Goal: Information Seeking & Learning: Find specific fact

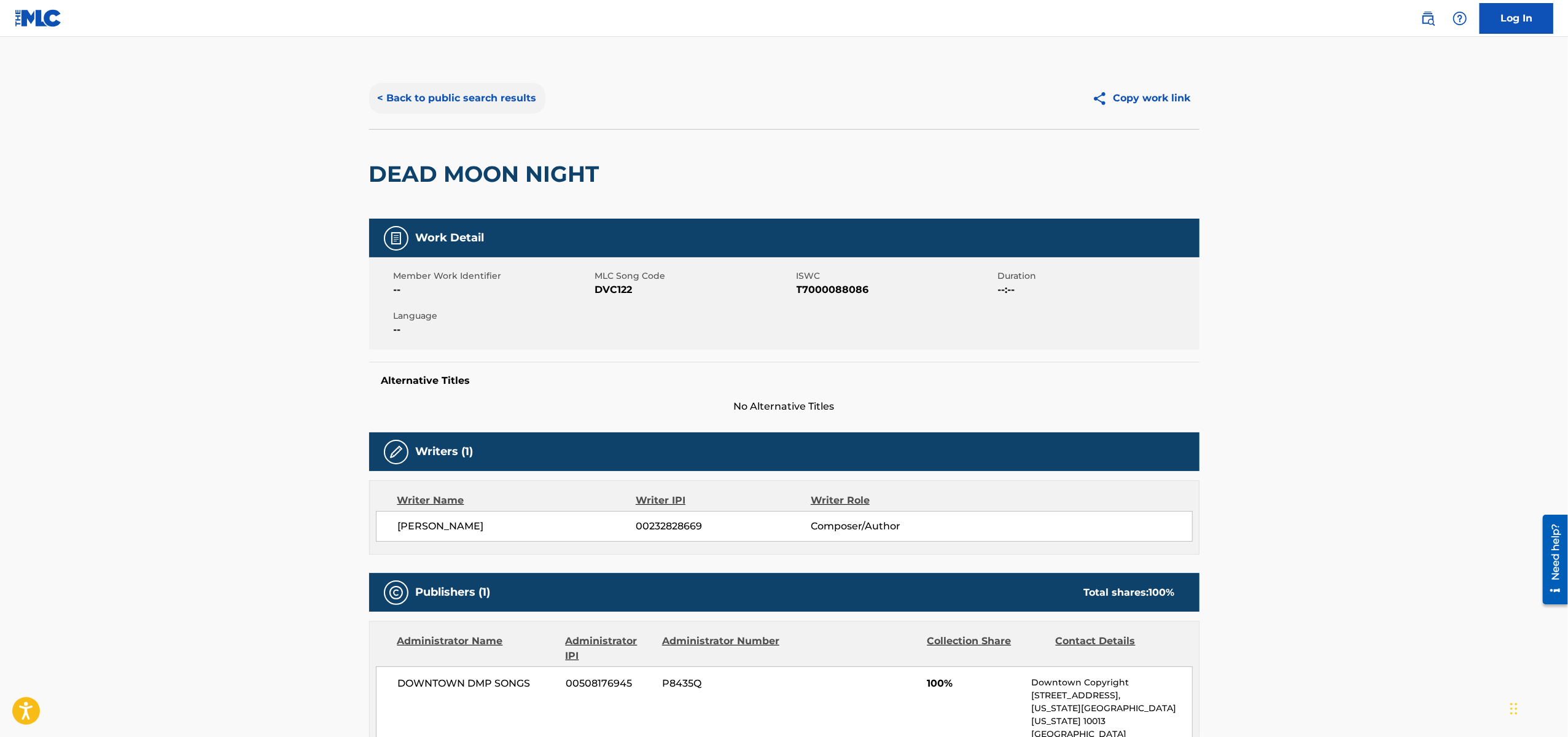
click at [404, 105] on button "< Back to public search results" at bounding box center [457, 98] width 176 height 30
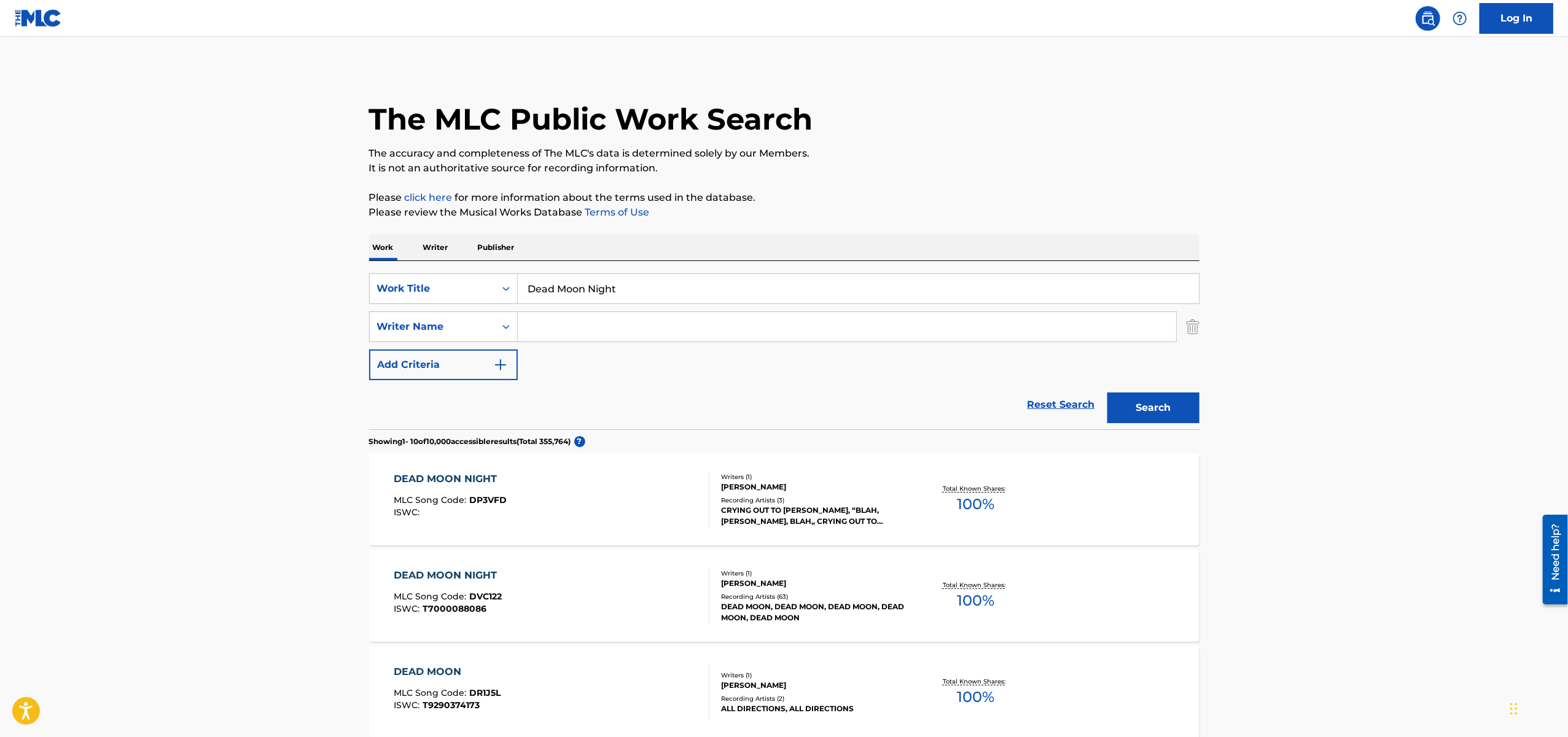
scroll to position [157, 0]
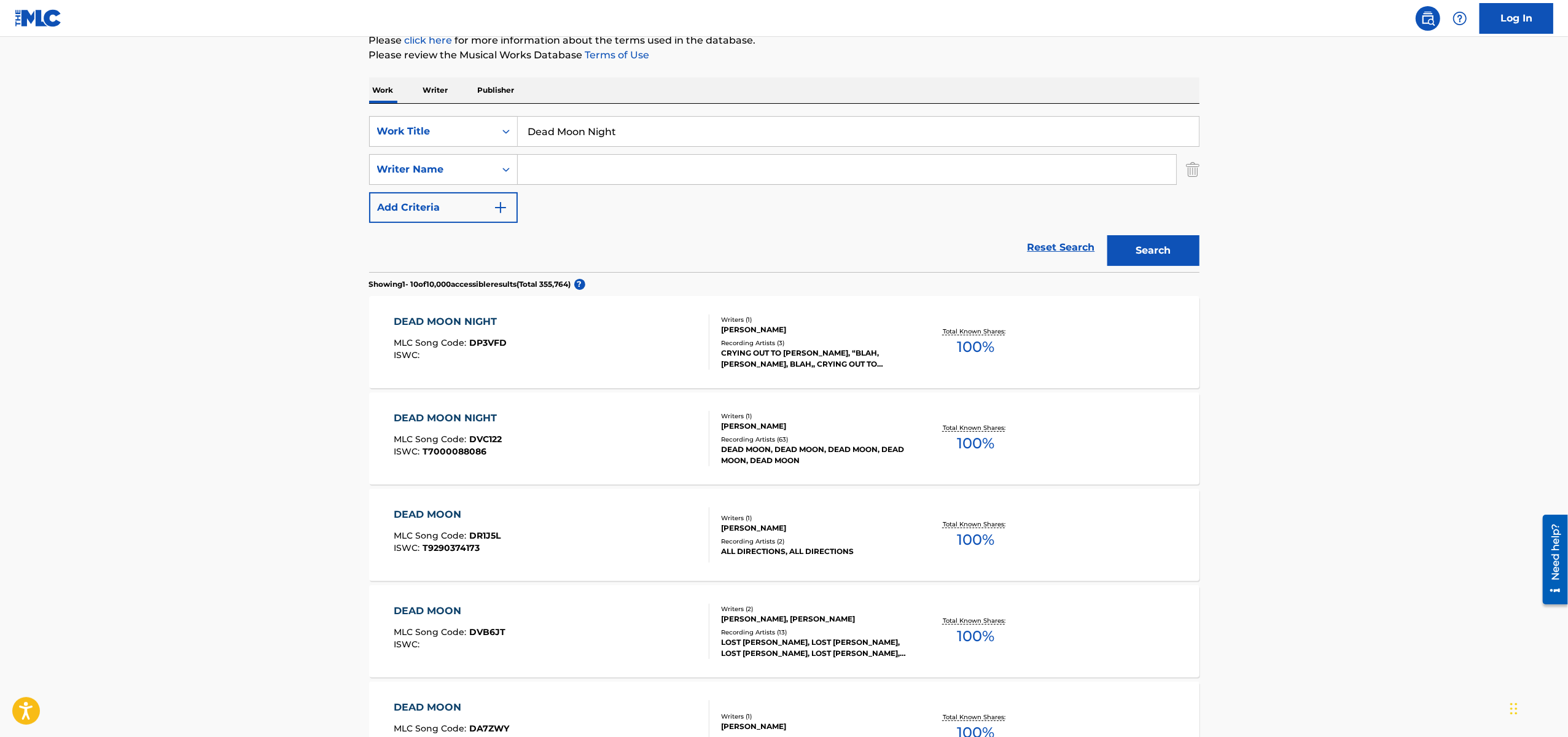
click at [568, 130] on input "Dead Moon Night" at bounding box center [858, 131] width 681 height 30
type input "[PERSON_NAME]"
click at [584, 181] on input "Search Form" at bounding box center [847, 169] width 658 height 30
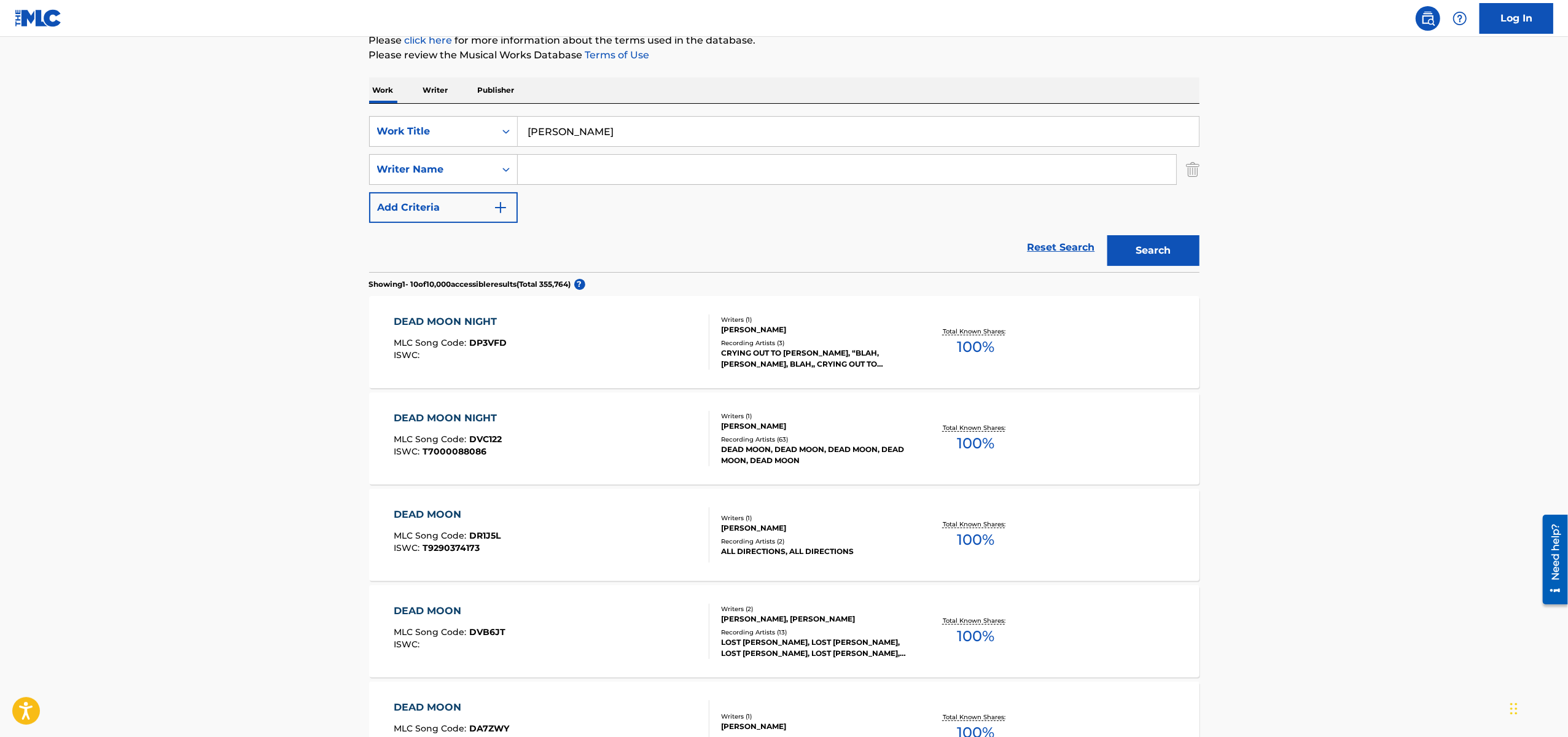
click at [569, 135] on input "[PERSON_NAME]" at bounding box center [858, 131] width 681 height 30
click at [567, 162] on input "Search Form" at bounding box center [847, 169] width 658 height 30
paste input "[PERSON_NAME]"
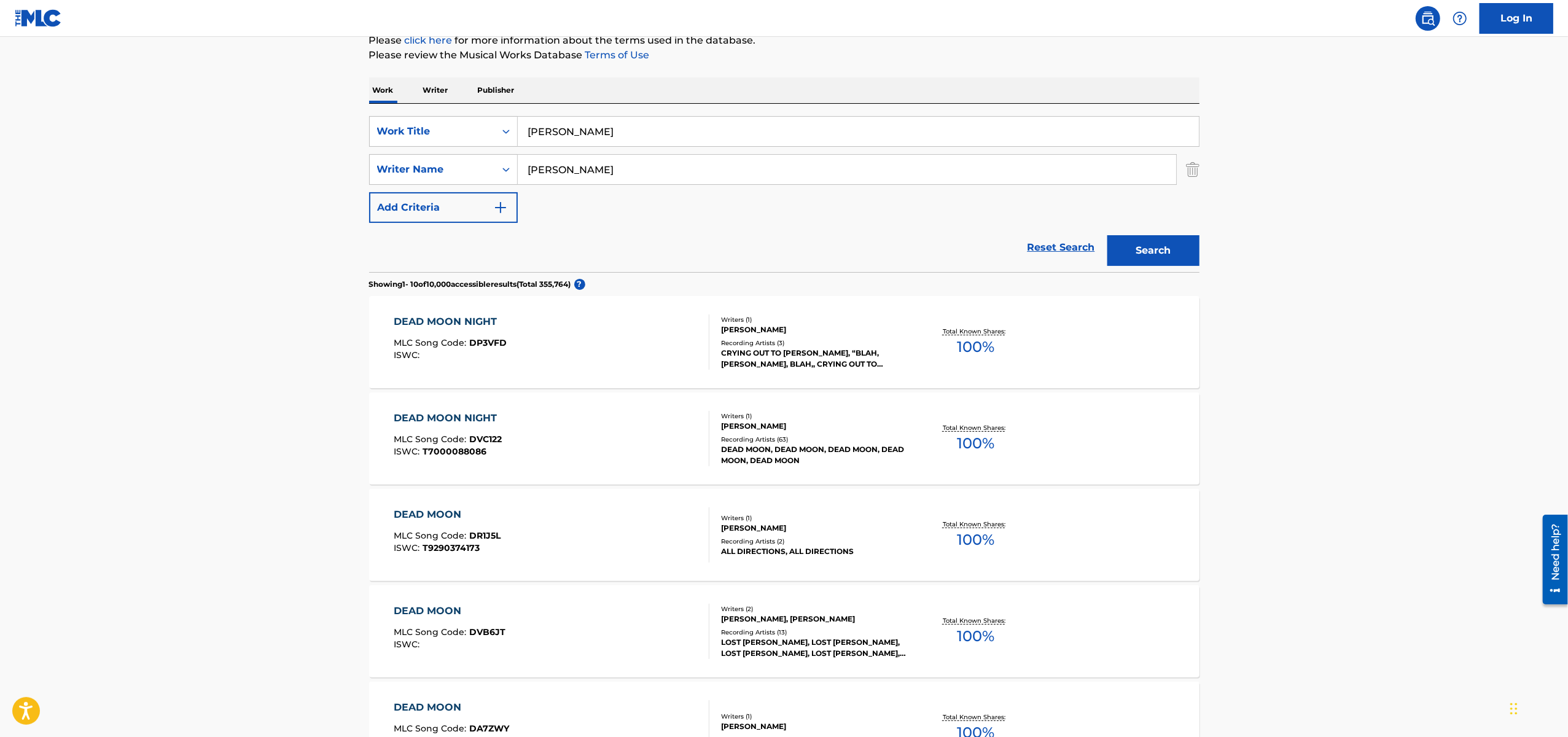
type input "[PERSON_NAME]"
click at [564, 135] on input "[PERSON_NAME]" at bounding box center [858, 131] width 681 height 30
type input "Hello"
click at [1107, 235] on button "Search" at bounding box center [1153, 250] width 92 height 30
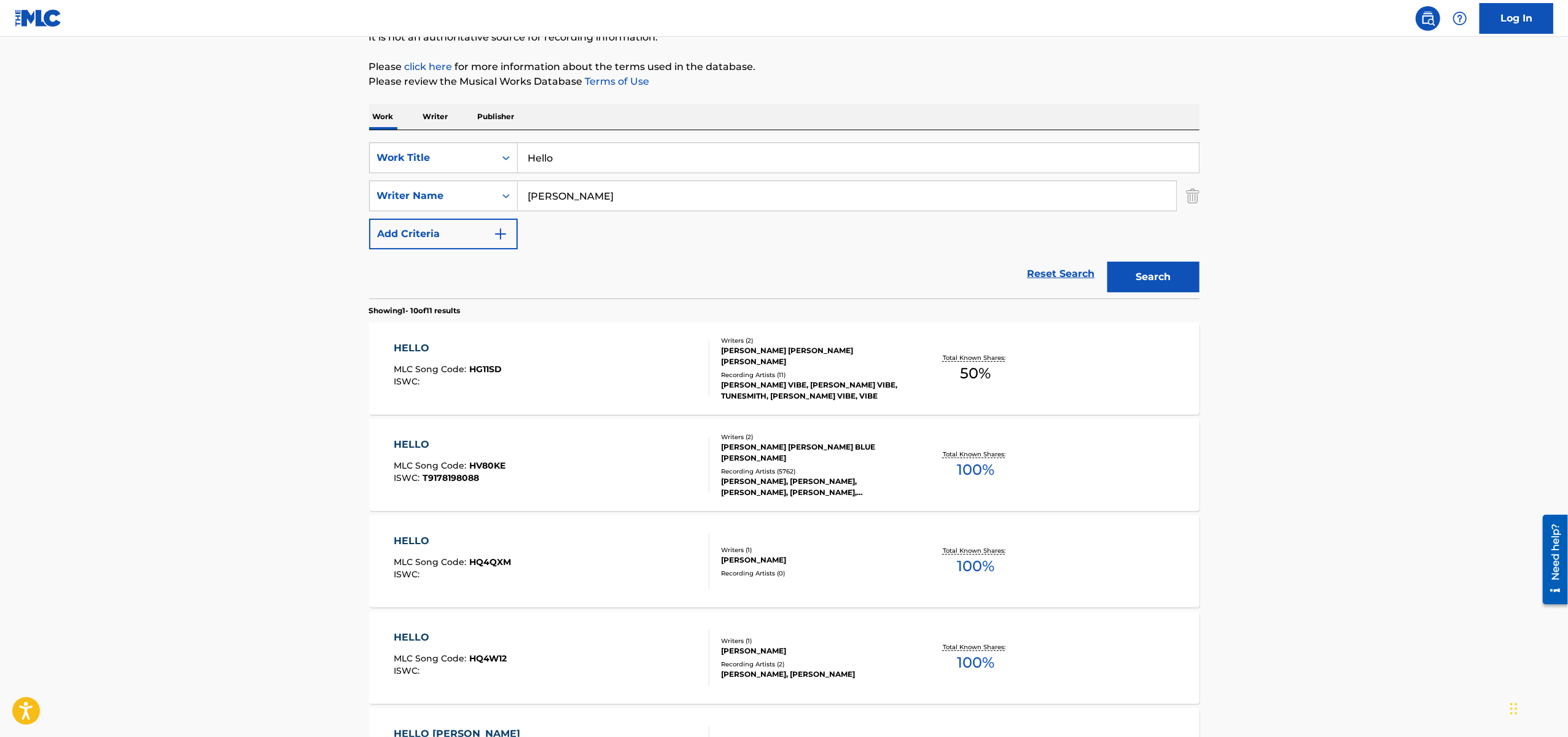
scroll to position [141, 0]
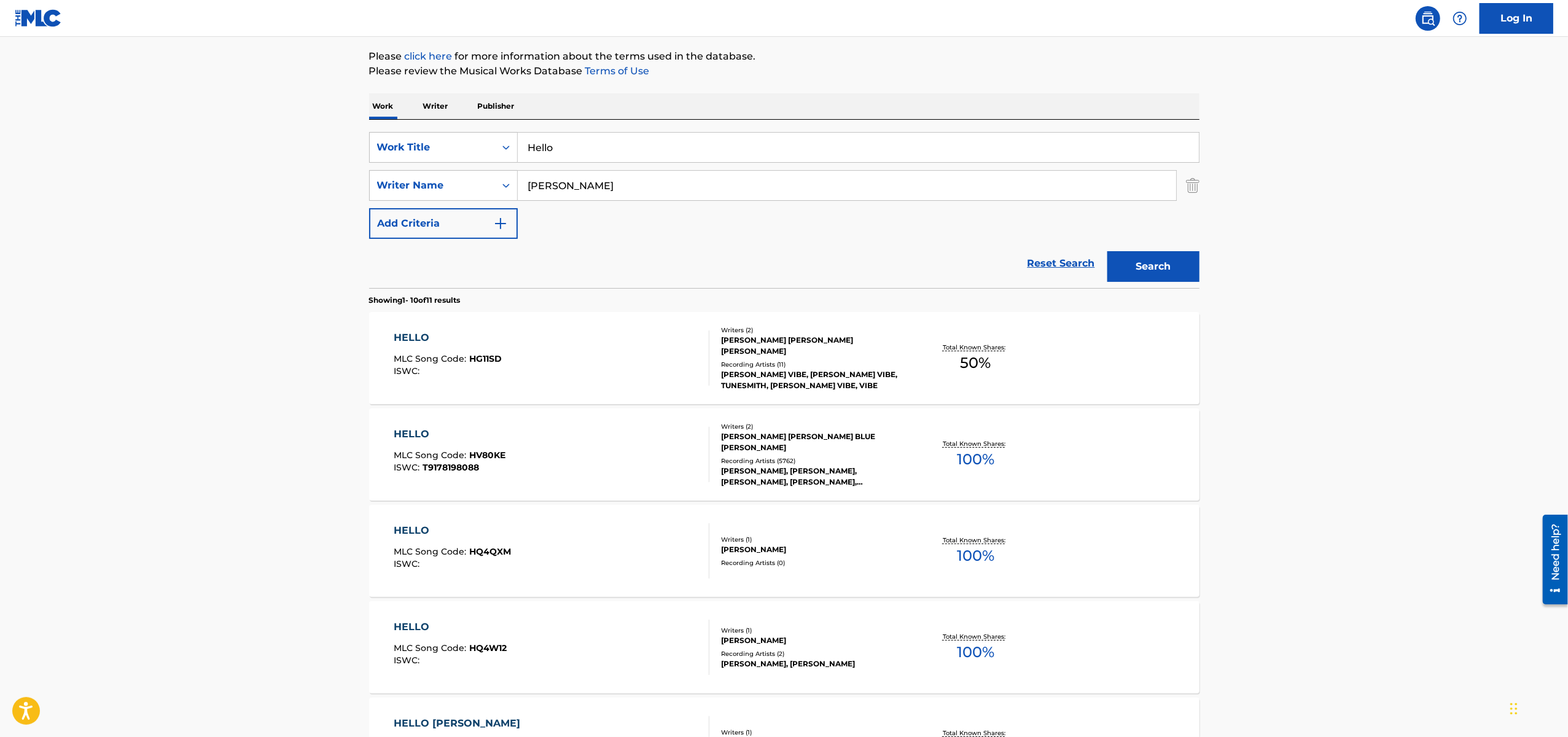
click at [733, 469] on div "[PERSON_NAME], [PERSON_NAME], [PERSON_NAME], [PERSON_NAME], [PERSON_NAME], [PER…" at bounding box center [814, 476] width 185 height 22
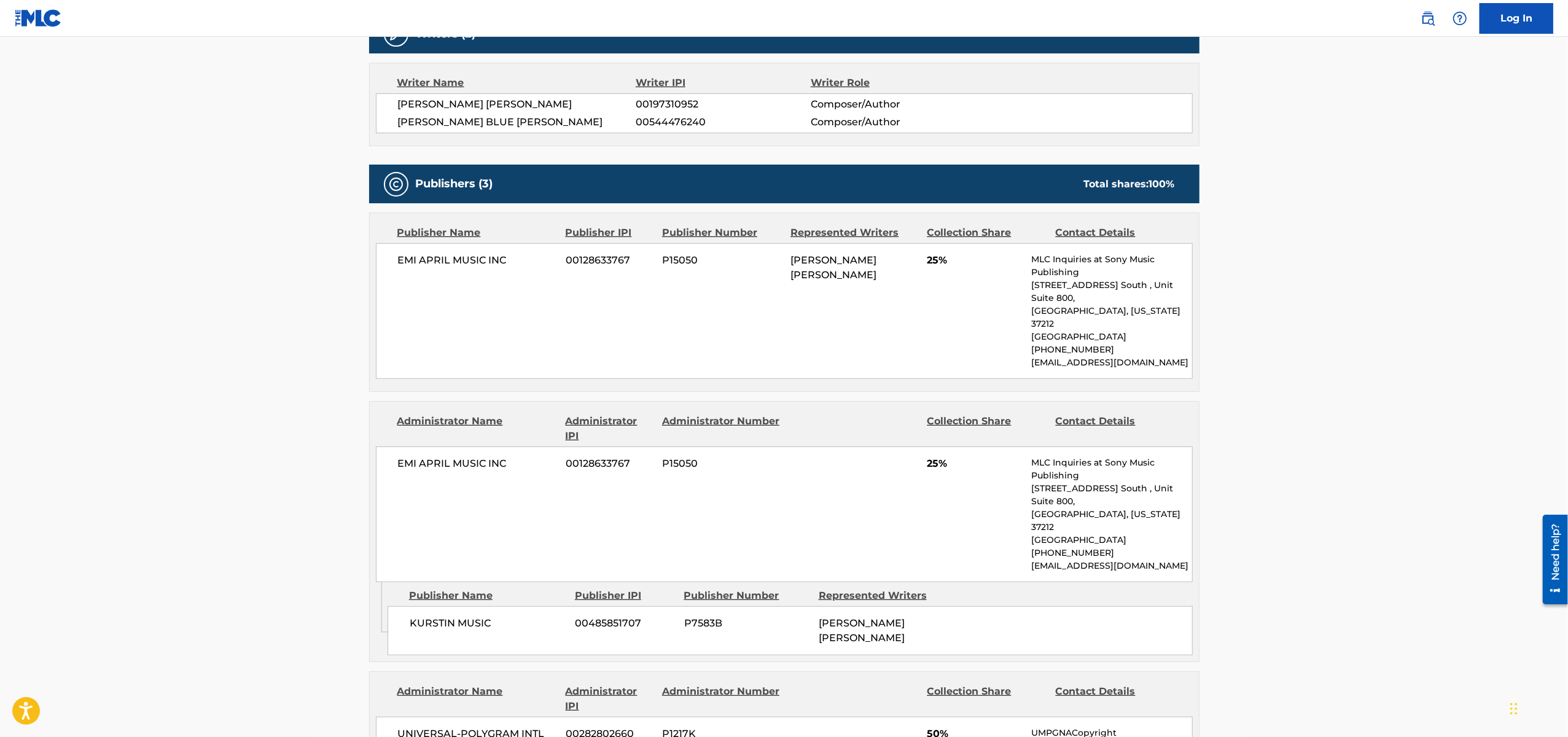
scroll to position [853, 0]
